Goal: Manage account settings

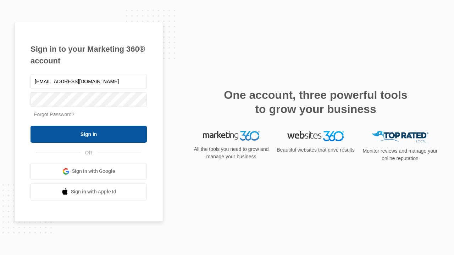
click at [89, 134] on input "Sign In" at bounding box center [89, 134] width 116 height 17
